Goal: Navigation & Orientation: Understand site structure

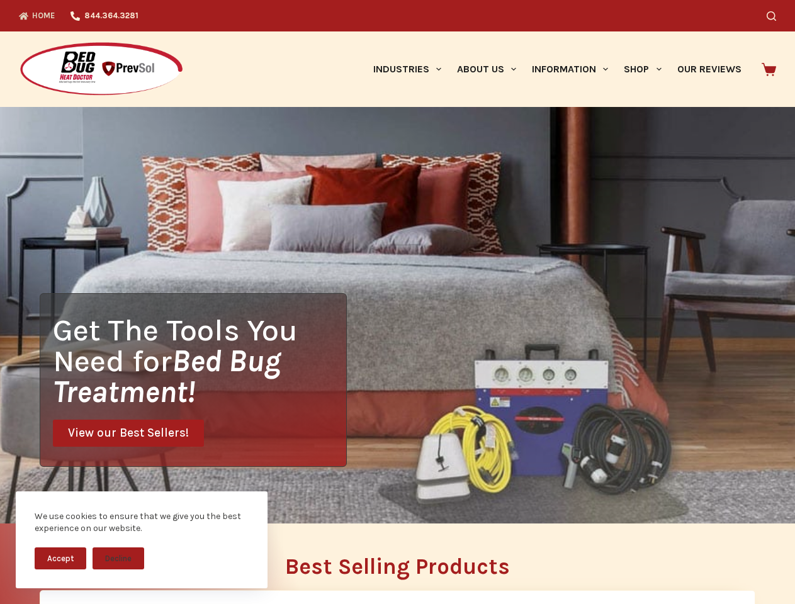
click at [397, 302] on div "Get The Tools You Need for Bed Bug Treatment! View our Best Sellers!" at bounding box center [397, 315] width 795 height 416
click at [60, 558] on button "Accept" at bounding box center [61, 558] width 52 height 22
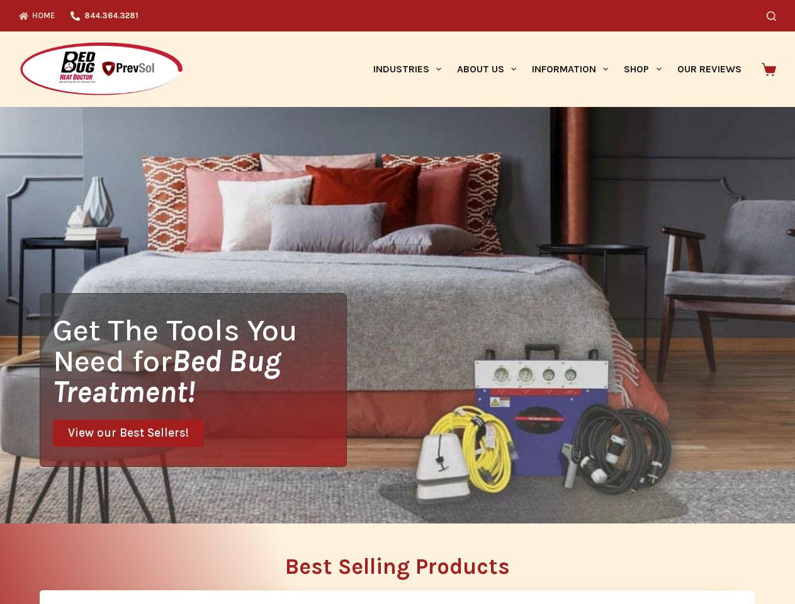
click at [776, 16] on icon "Search" at bounding box center [770, 15] width 9 height 9
click at [411, 69] on link "Industries" at bounding box center [407, 68] width 84 height 75
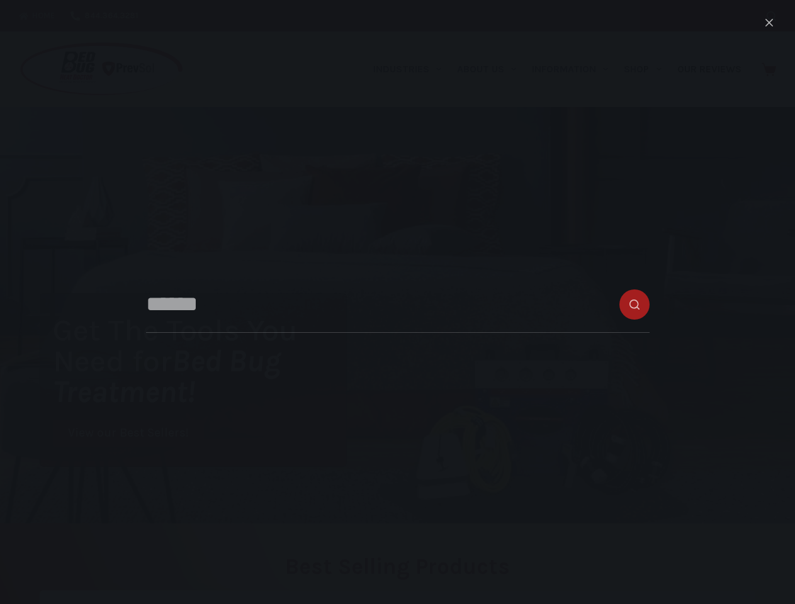
click at [491, 69] on link "About Us" at bounding box center [486, 68] width 75 height 75
click at [575, 69] on link "Information" at bounding box center [570, 68] width 92 height 75
click at [647, 69] on link "Shop" at bounding box center [642, 68] width 53 height 75
